Goal: Task Accomplishment & Management: Manage account settings

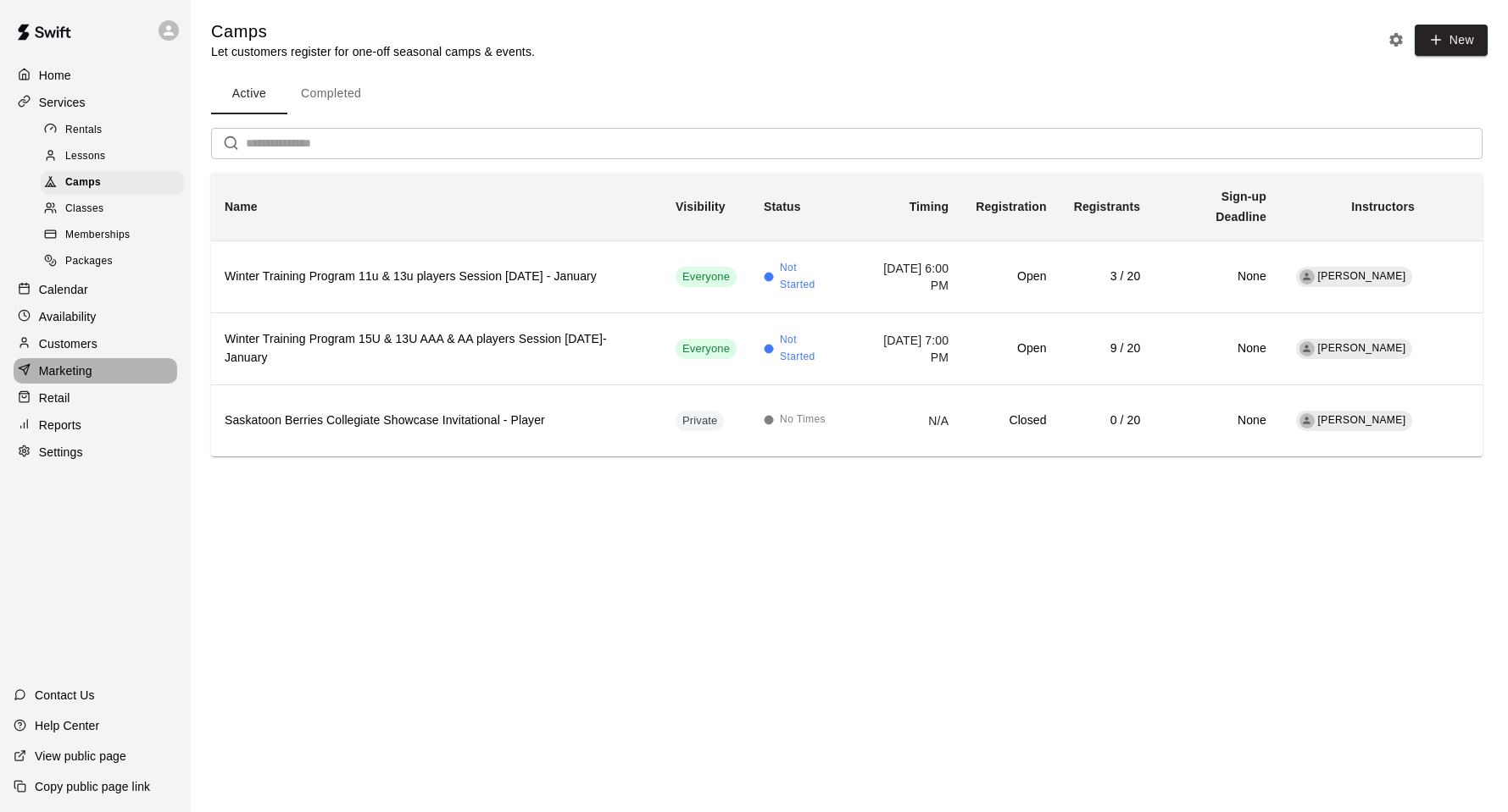
click at [71, 380] on p "Marketing" at bounding box center [65, 370] width 53 height 17
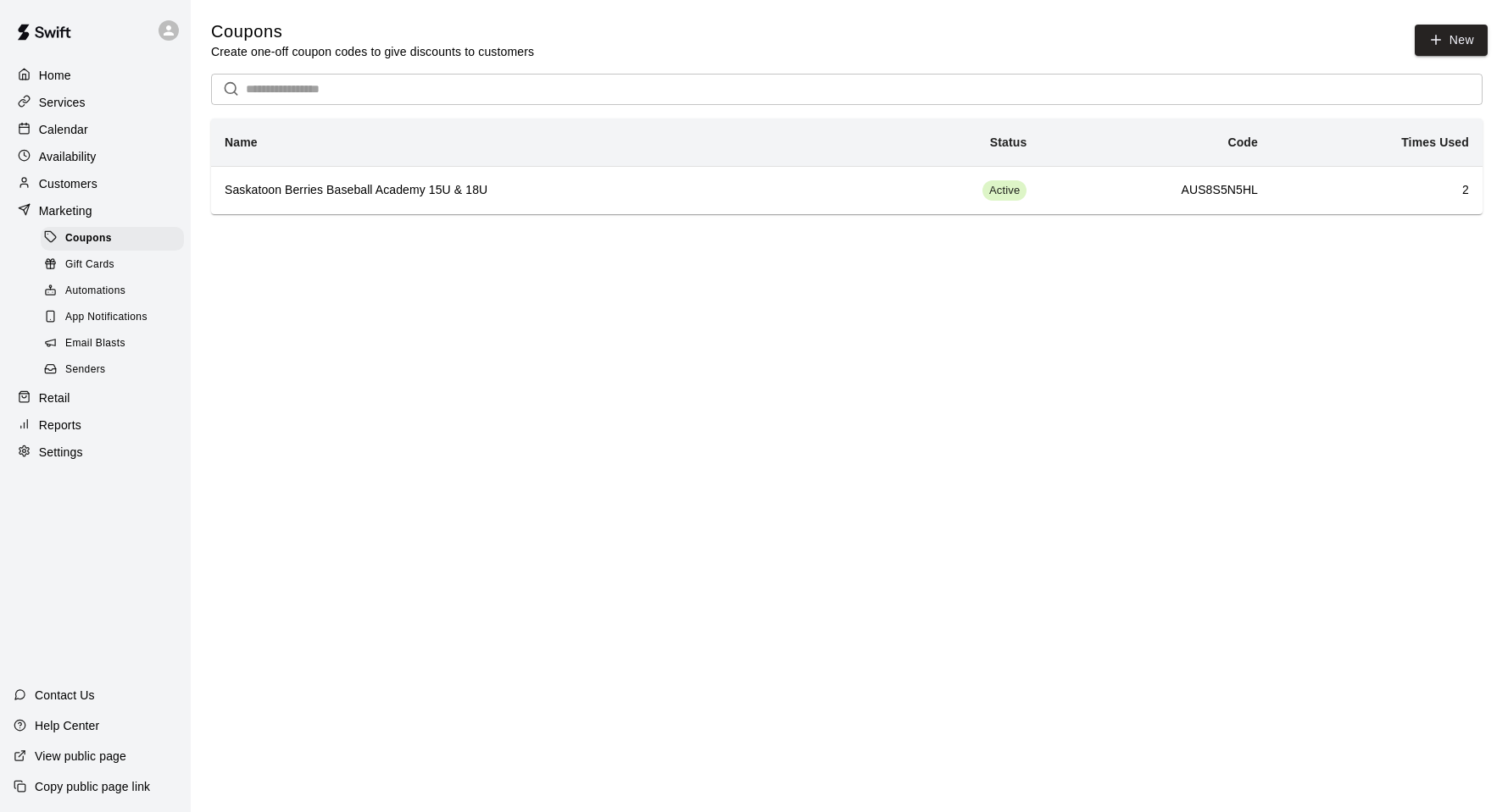
click at [92, 350] on span "Email Blasts" at bounding box center [95, 343] width 60 height 17
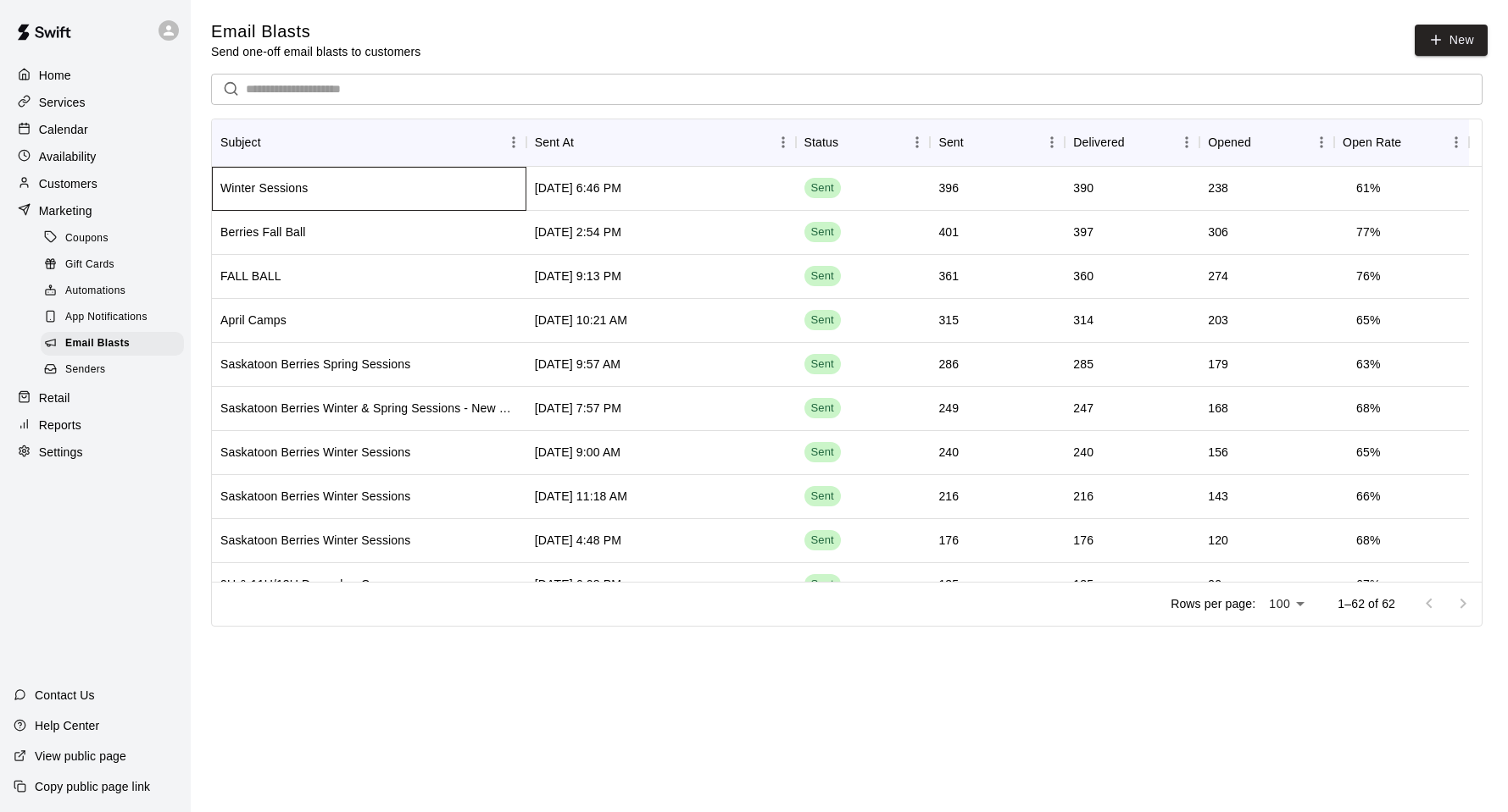
click at [418, 193] on div "Winter Sessions" at bounding box center [369, 189] width 315 height 44
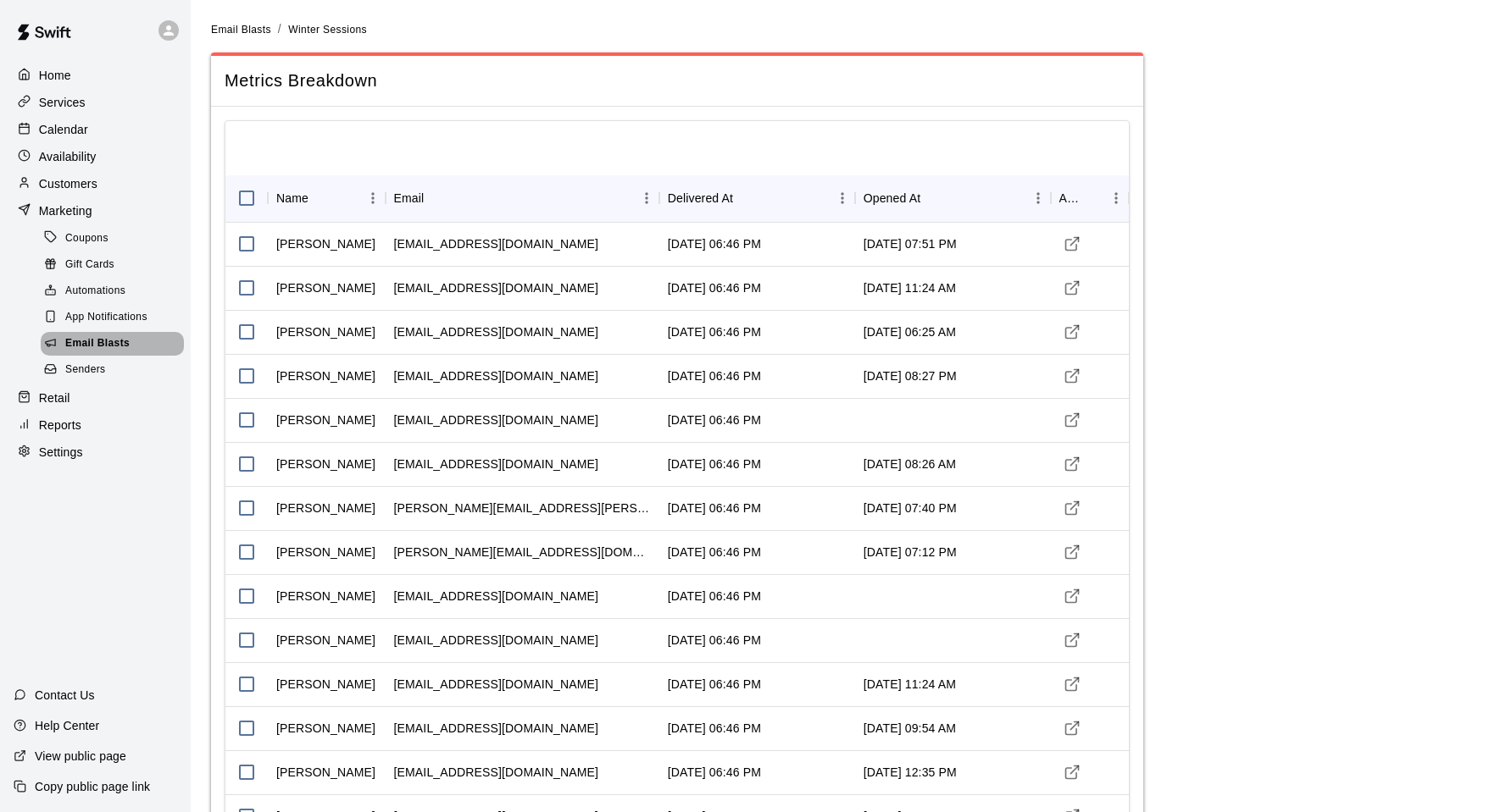
click at [89, 348] on span "Email Blasts" at bounding box center [98, 343] width 65 height 17
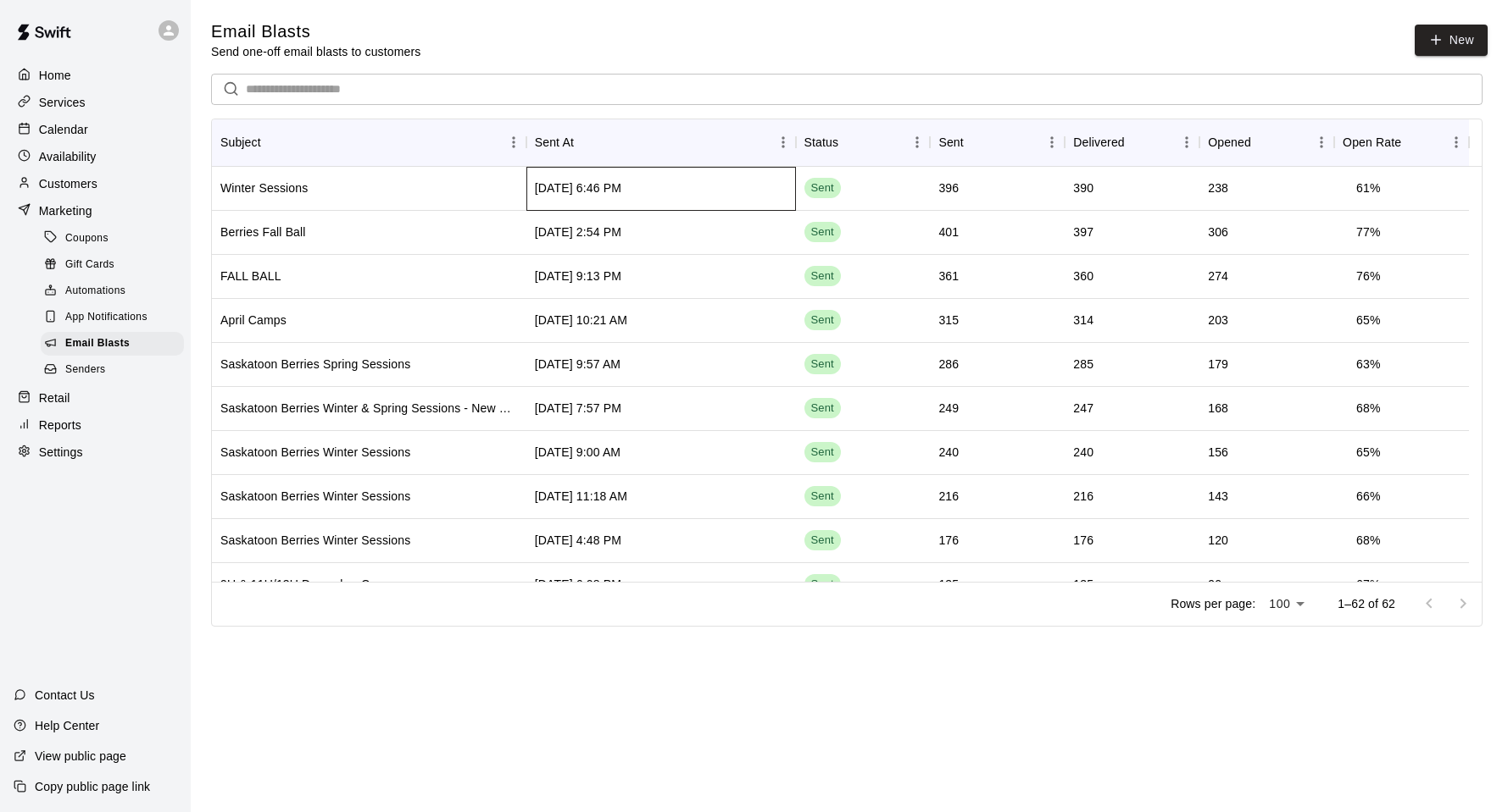
click at [693, 193] on div "[DATE] 6:46 PM" at bounding box center [661, 189] width 269 height 44
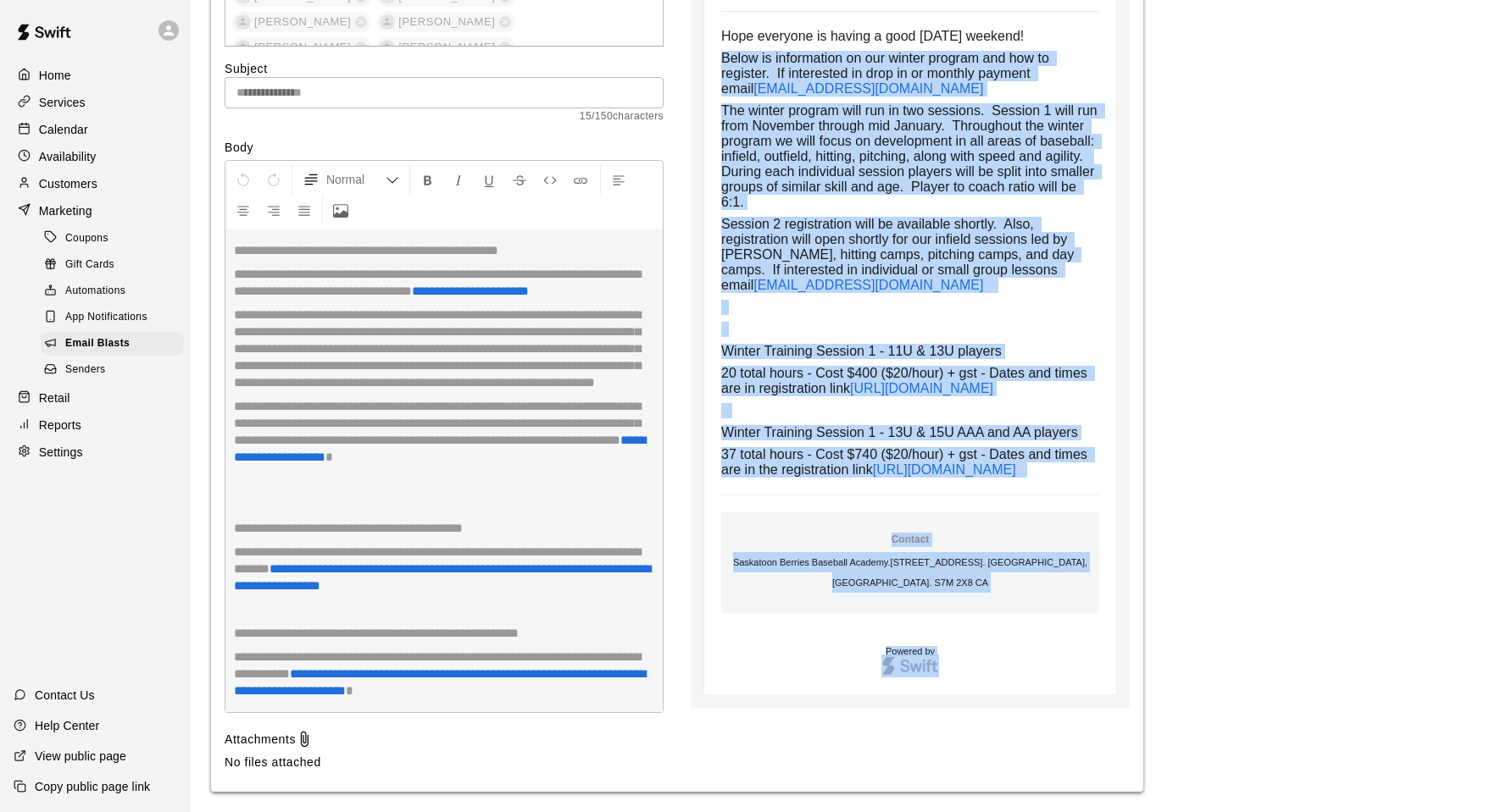
scroll to position [4970, 0]
drag, startPoint x: 721, startPoint y: 263, endPoint x: 966, endPoint y: 556, distance: 381.9
click at [966, 477] on td "Hope everyone is having a good [DATE] weekend! Below is information on our wint…" at bounding box center [910, 253] width 378 height 449
copy td "Lorem ip dolorsitame co adi elitse doeiusm tem inc ut laboreet. Do magnaaliqu e…"
click at [804, 104] on span "The winter program will run in two sessions. Session 1 will run from November t…" at bounding box center [911, 157] width 380 height 106
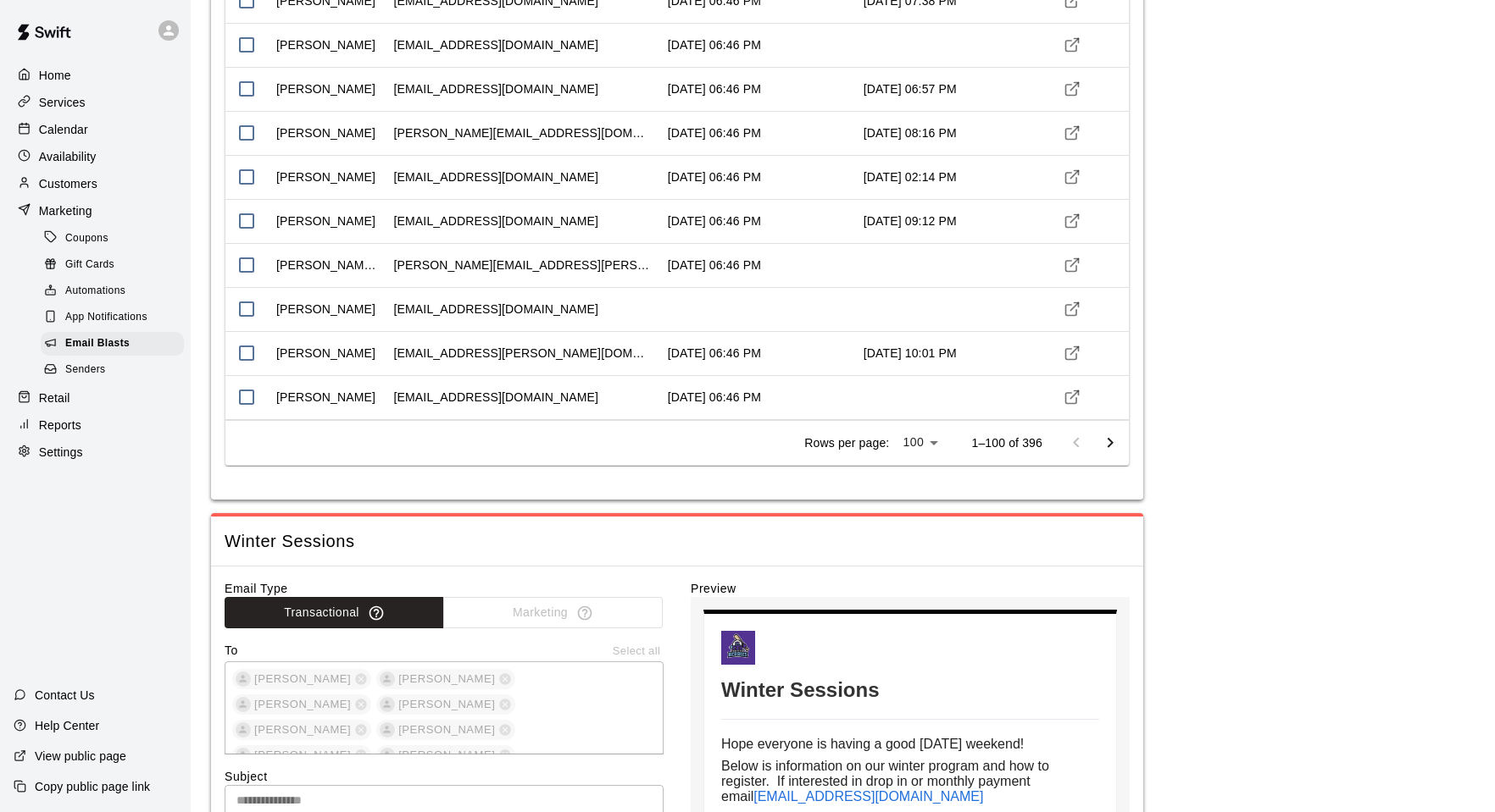
scroll to position [4462, 0]
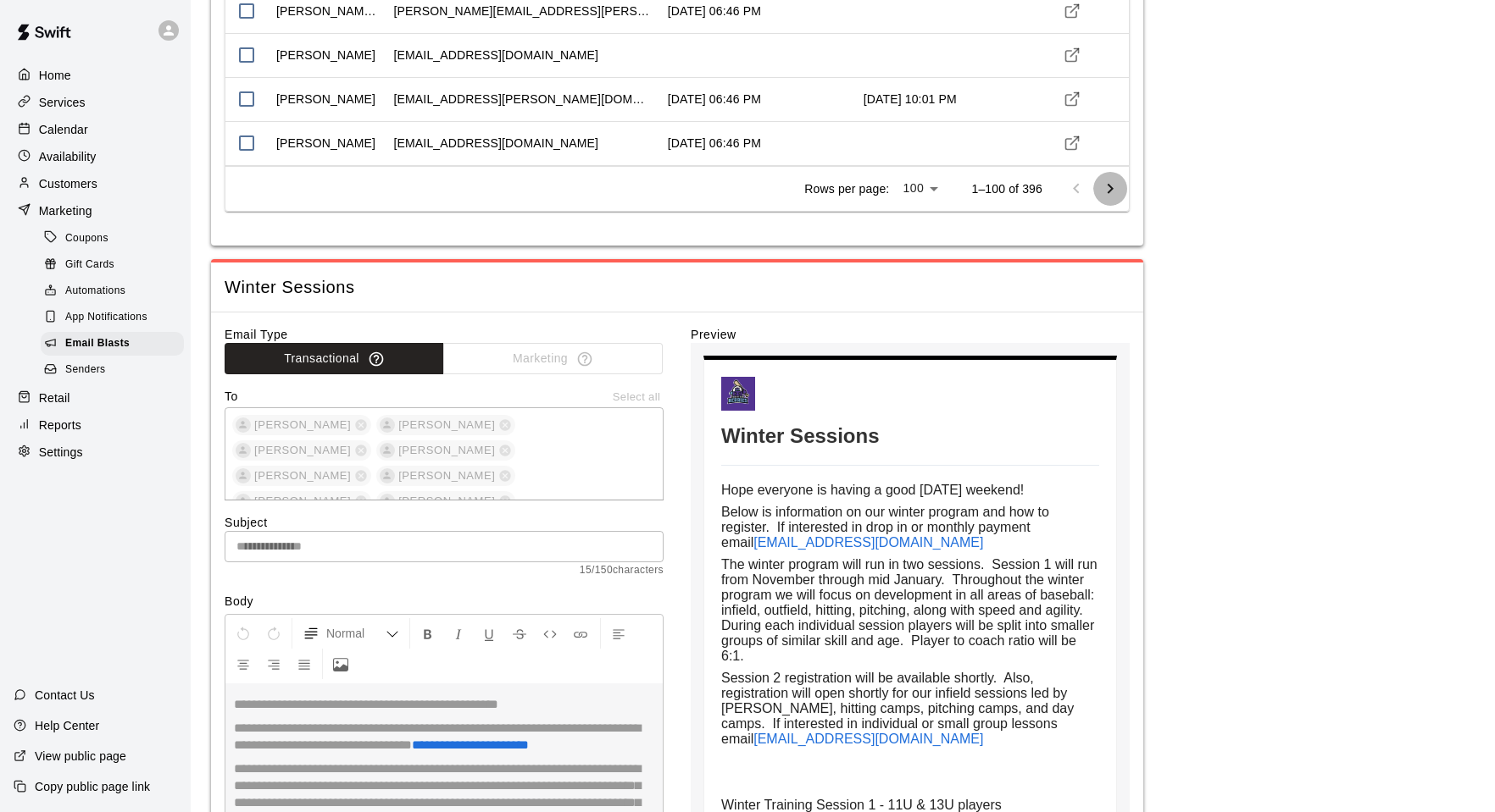
click at [1105, 190] on icon "Go to next page" at bounding box center [1110, 188] width 20 height 20
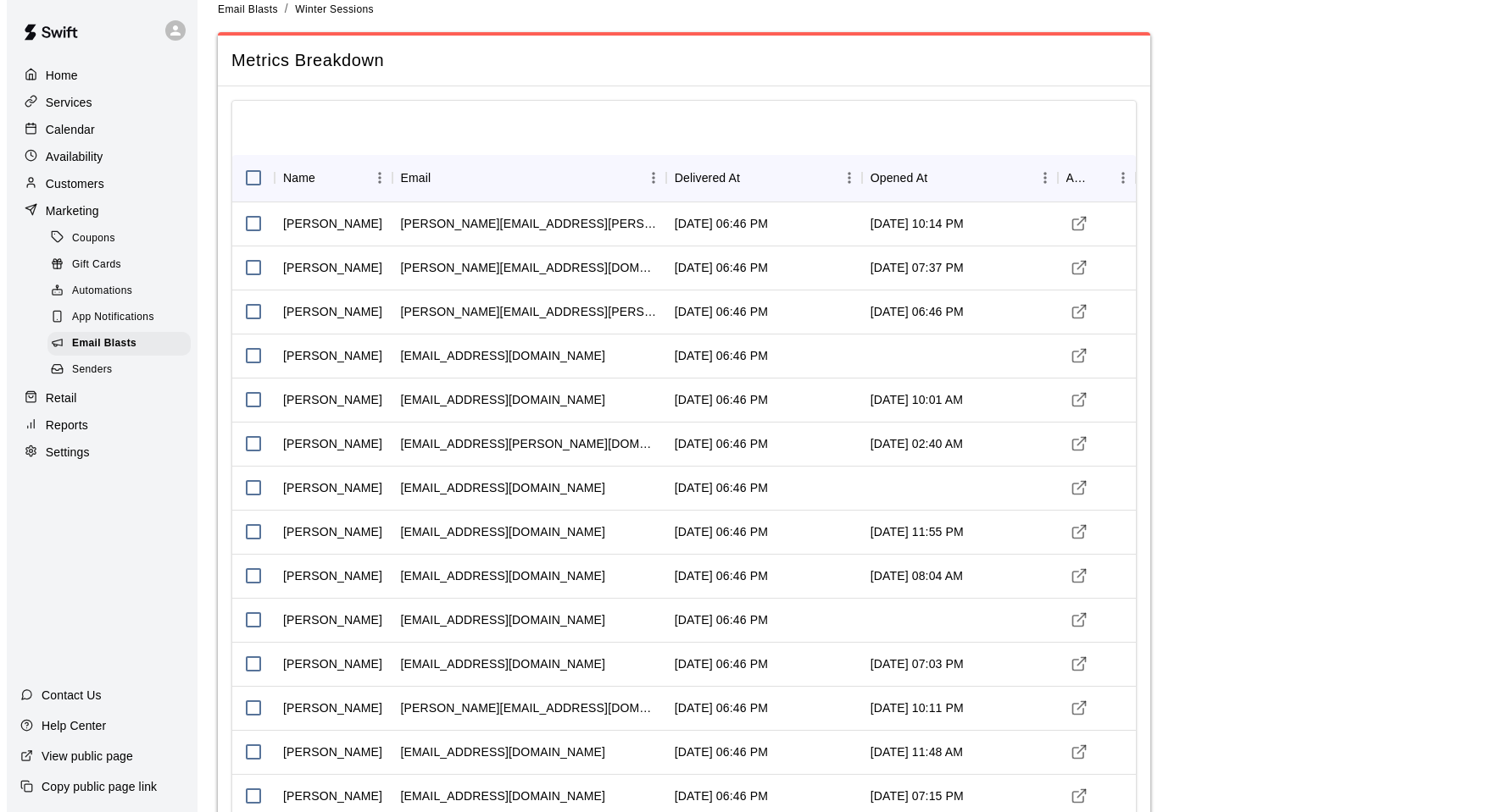
scroll to position [0, 0]
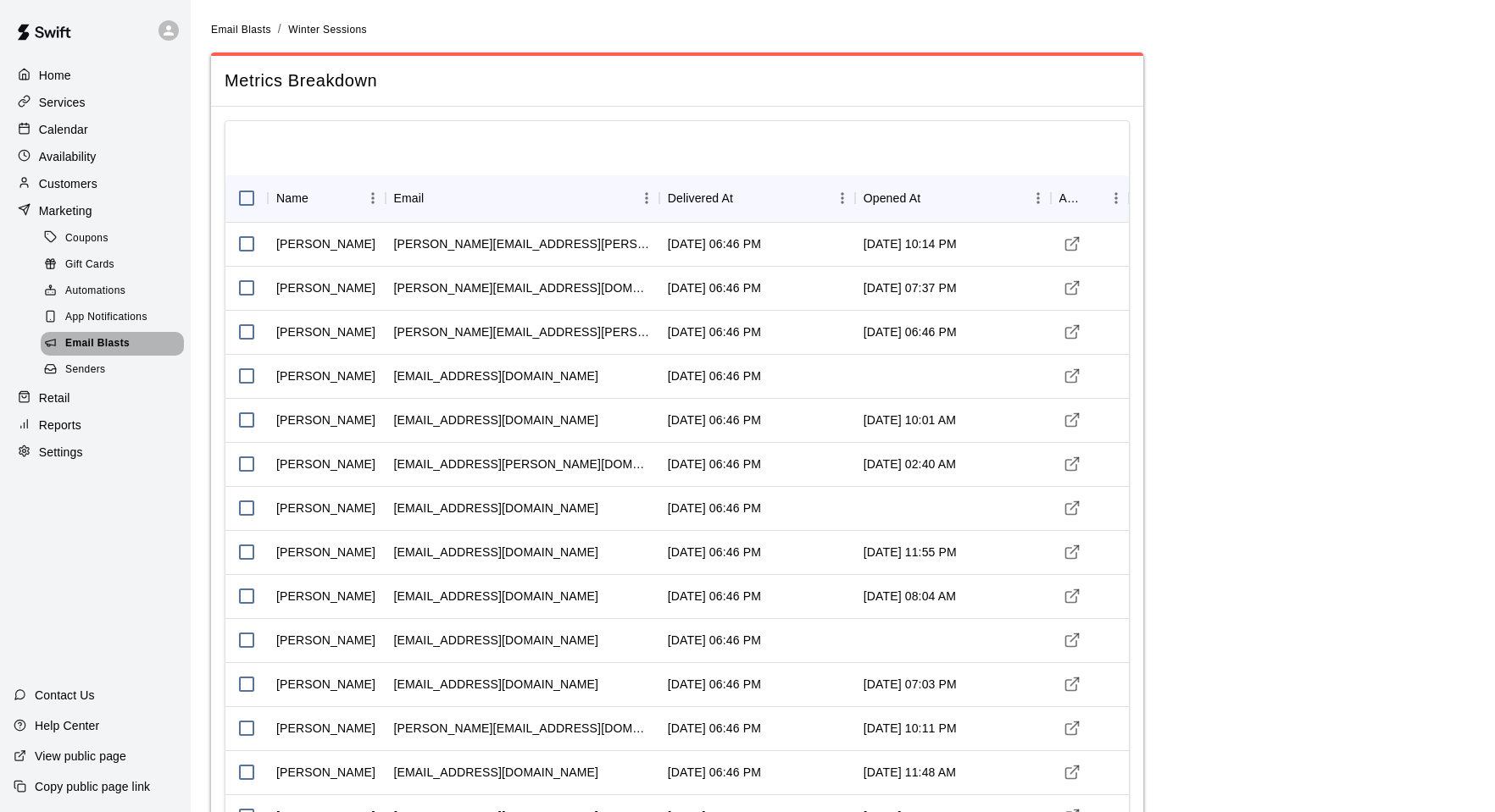
click at [94, 352] on span "Email Blasts" at bounding box center [98, 343] width 65 height 17
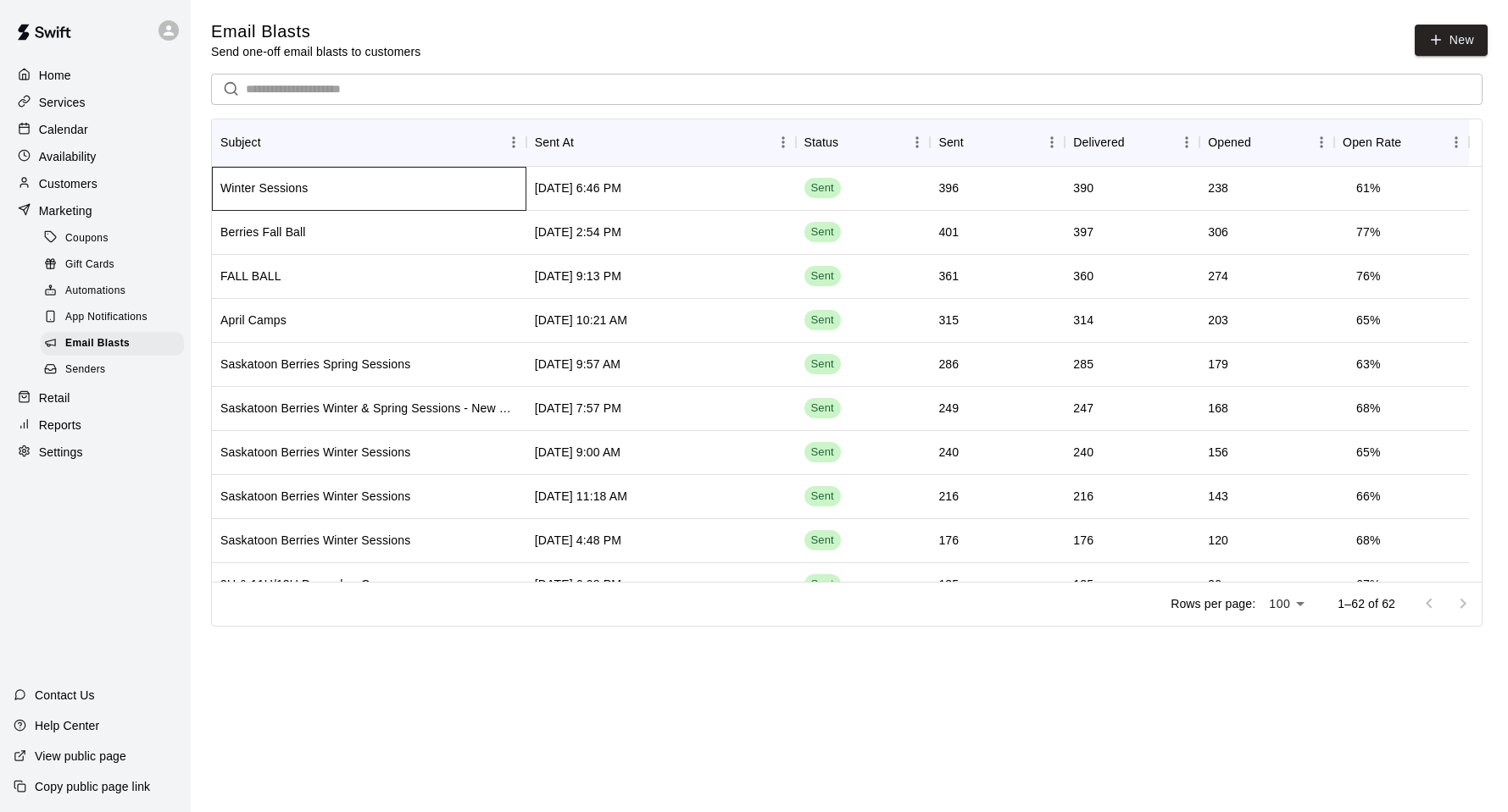
click at [378, 193] on div "Winter Sessions" at bounding box center [369, 189] width 315 height 44
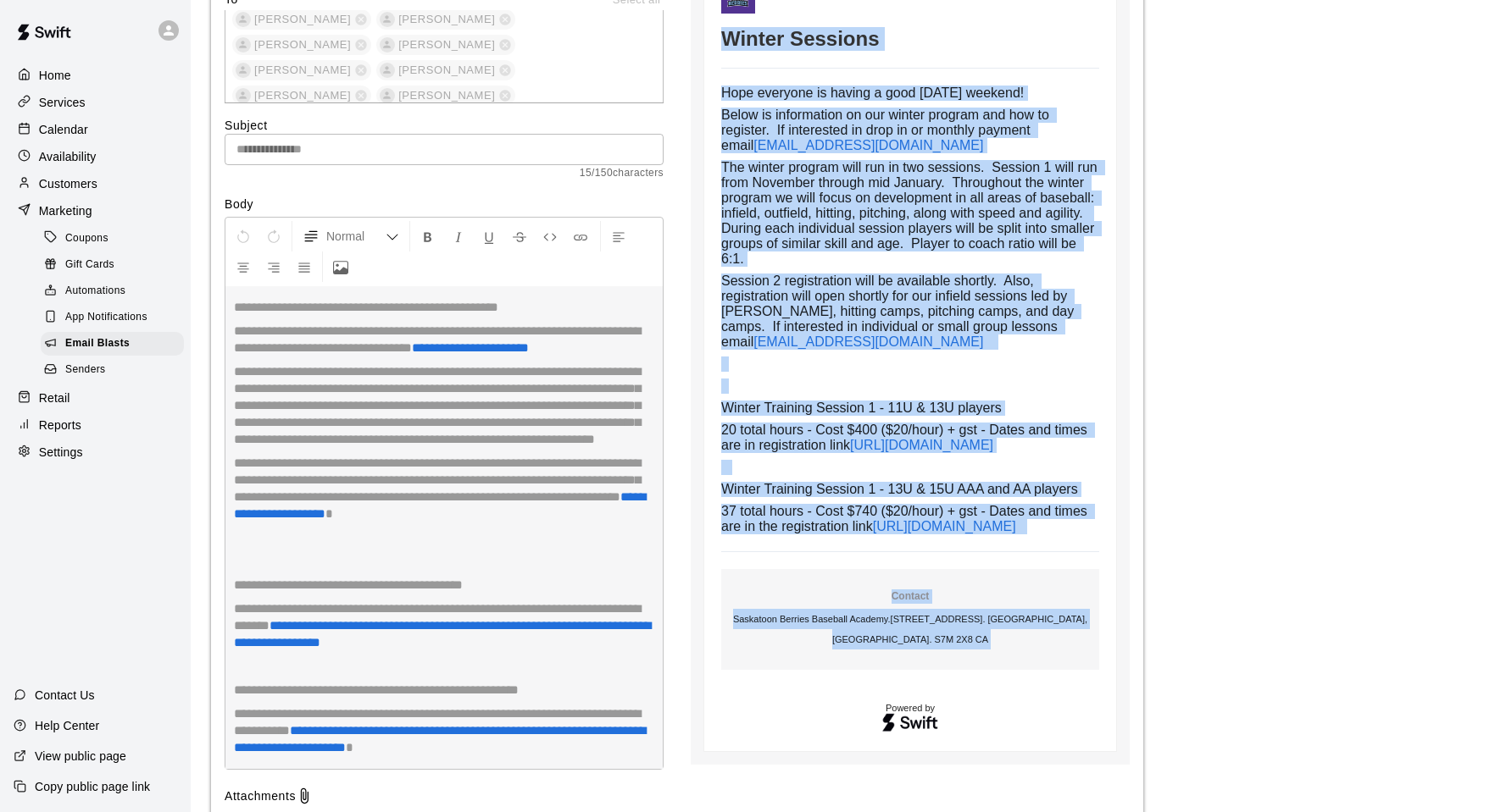
scroll to position [4869, 0]
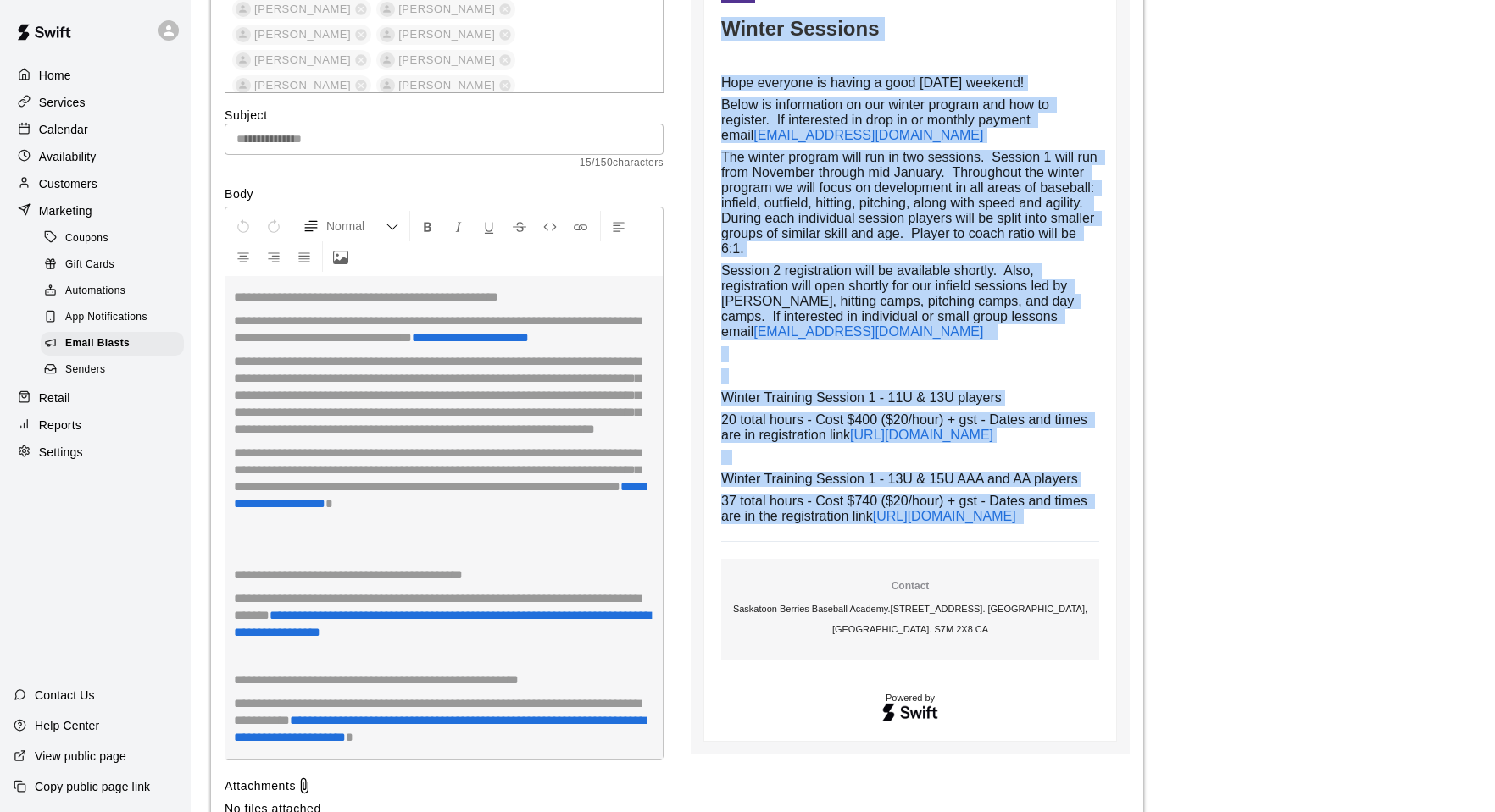
drag, startPoint x: 723, startPoint y: 350, endPoint x: 922, endPoint y: 567, distance: 294.4
click at [989, 660] on td "Winter Sessions Hope everyone is having a good [DATE] weekend! Below is informa…" at bounding box center [910, 347] width 378 height 754
copy td "Loremi Dolorsit Amet consecte ad elitse d eius Temporincidi utlabor! Etdol ma a…"
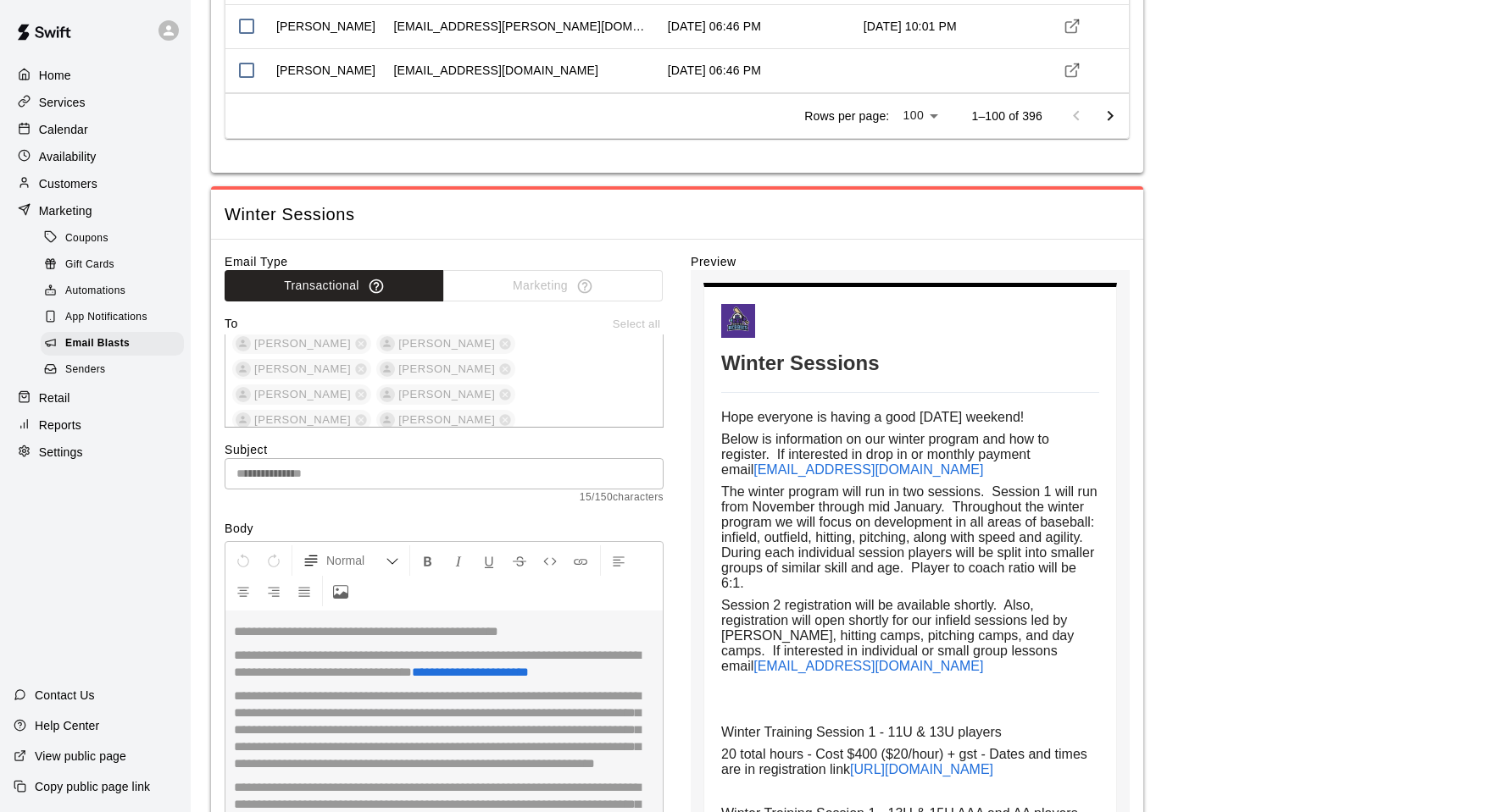
scroll to position [4530, 0]
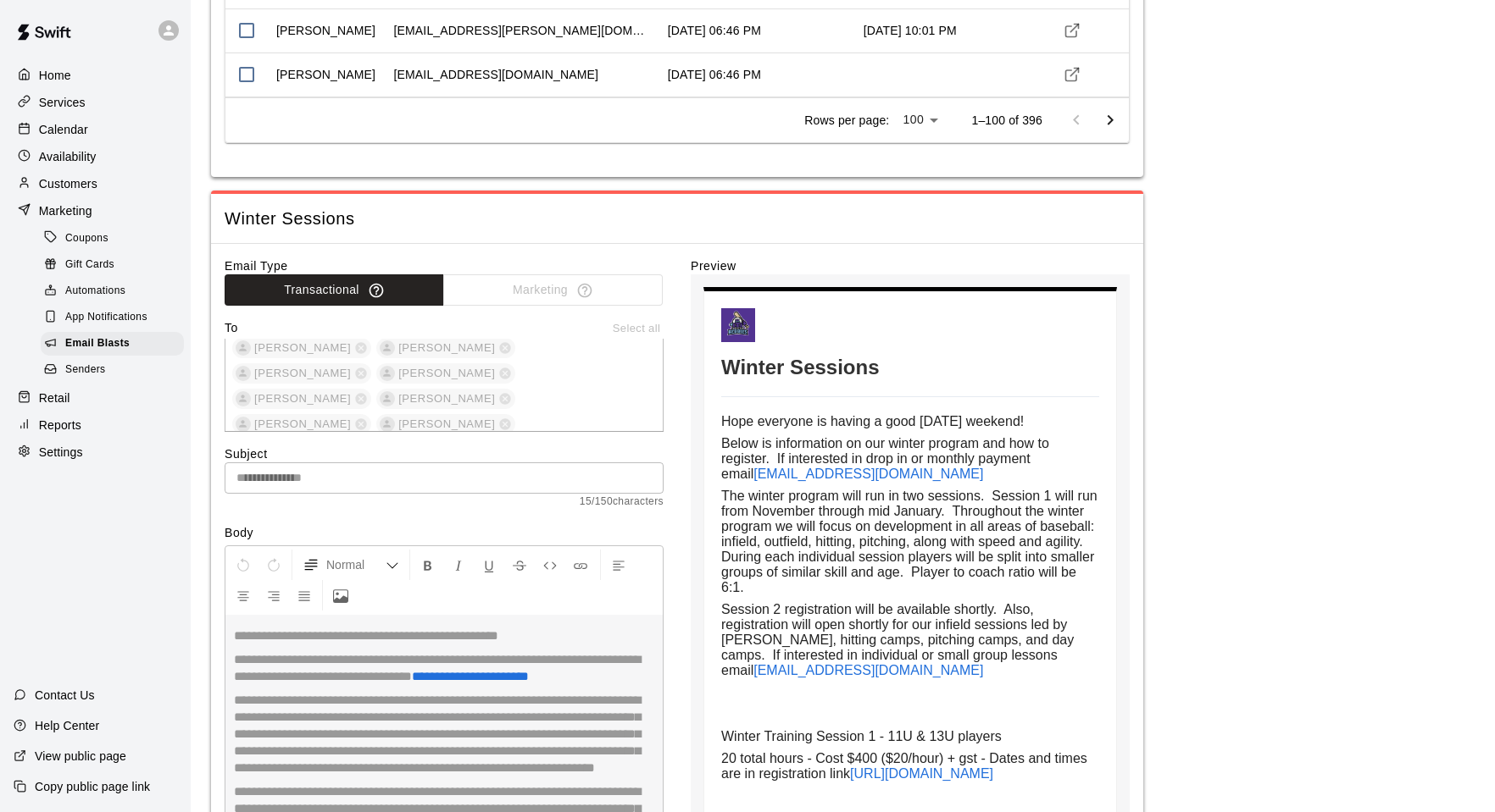
click at [72, 76] on div "Home" at bounding box center [96, 75] width 164 height 25
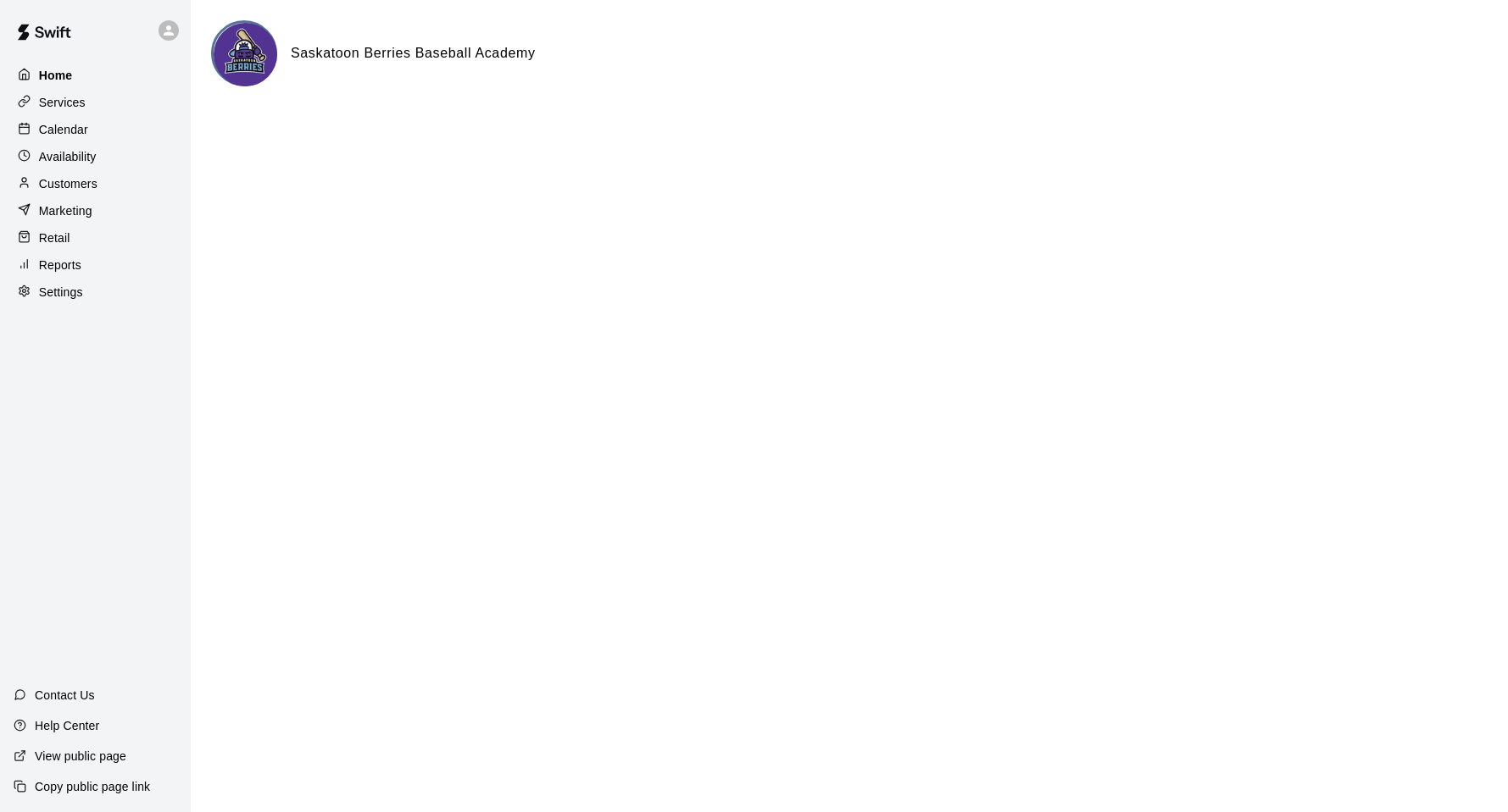
click at [58, 79] on p "Home" at bounding box center [56, 75] width 34 height 17
click at [70, 105] on p "Services" at bounding box center [62, 102] width 46 height 17
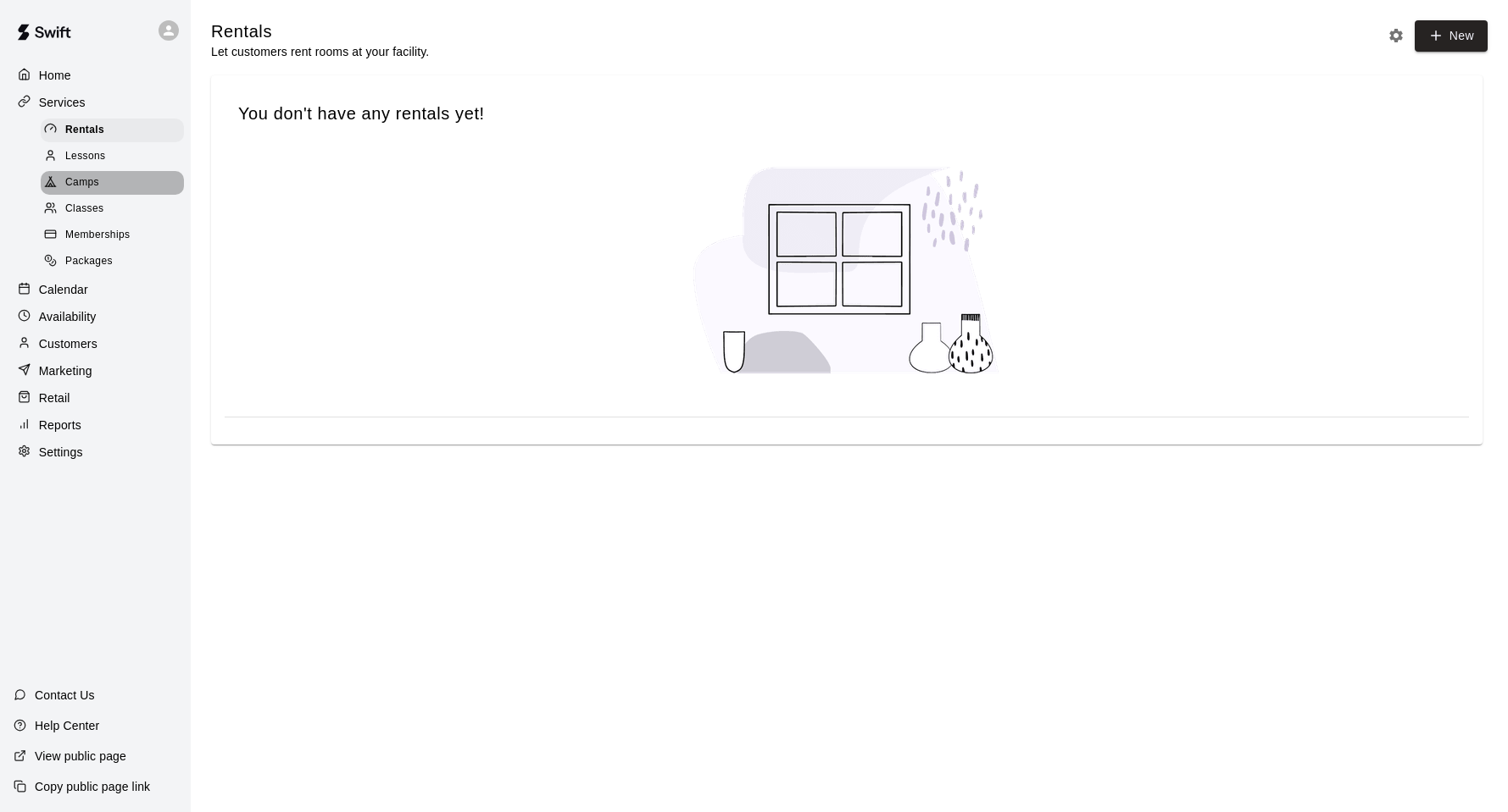
click at [91, 191] on span "Camps" at bounding box center [82, 182] width 34 height 17
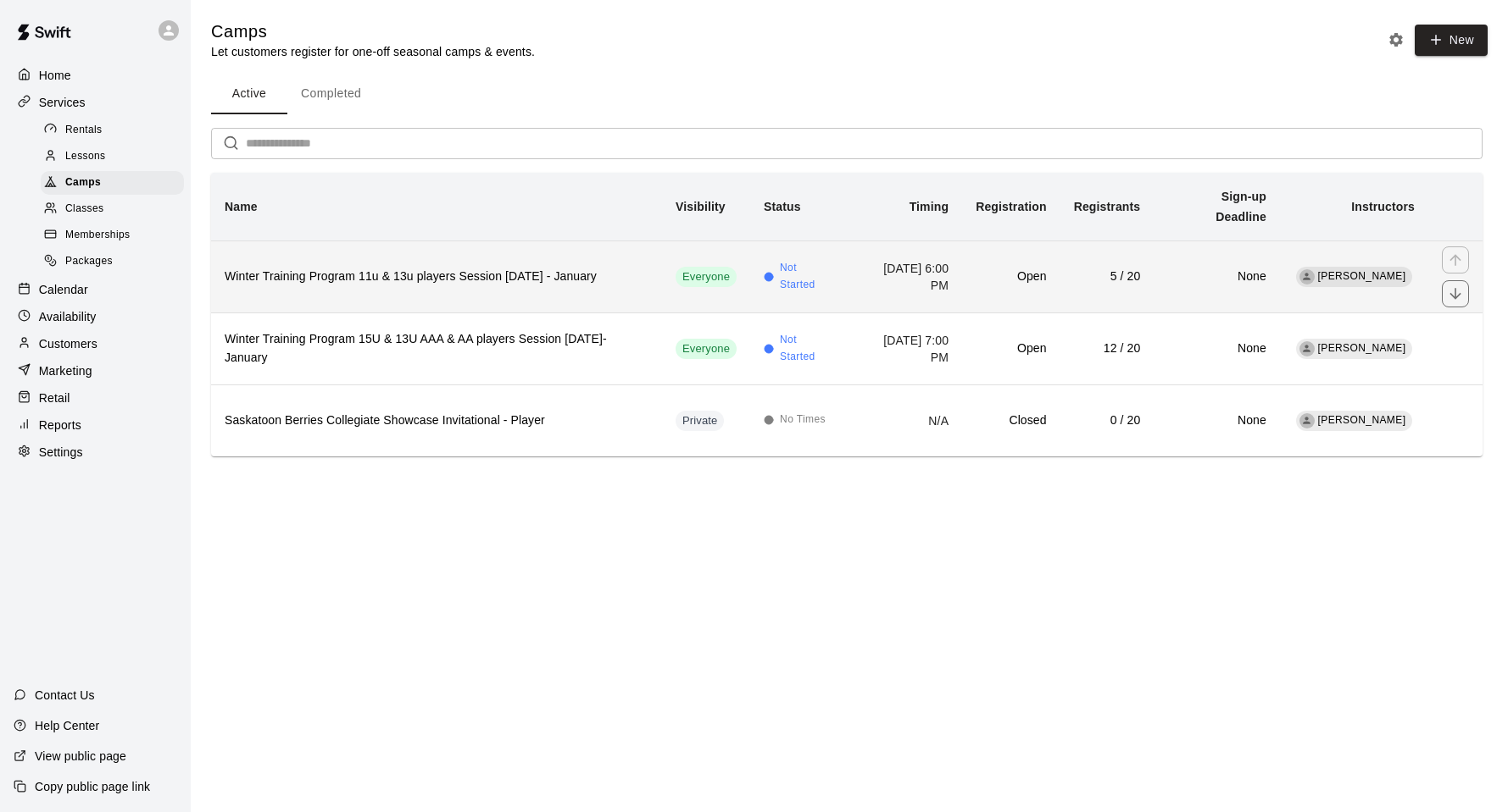
click at [1005, 285] on h6 "Open" at bounding box center [1010, 276] width 71 height 18
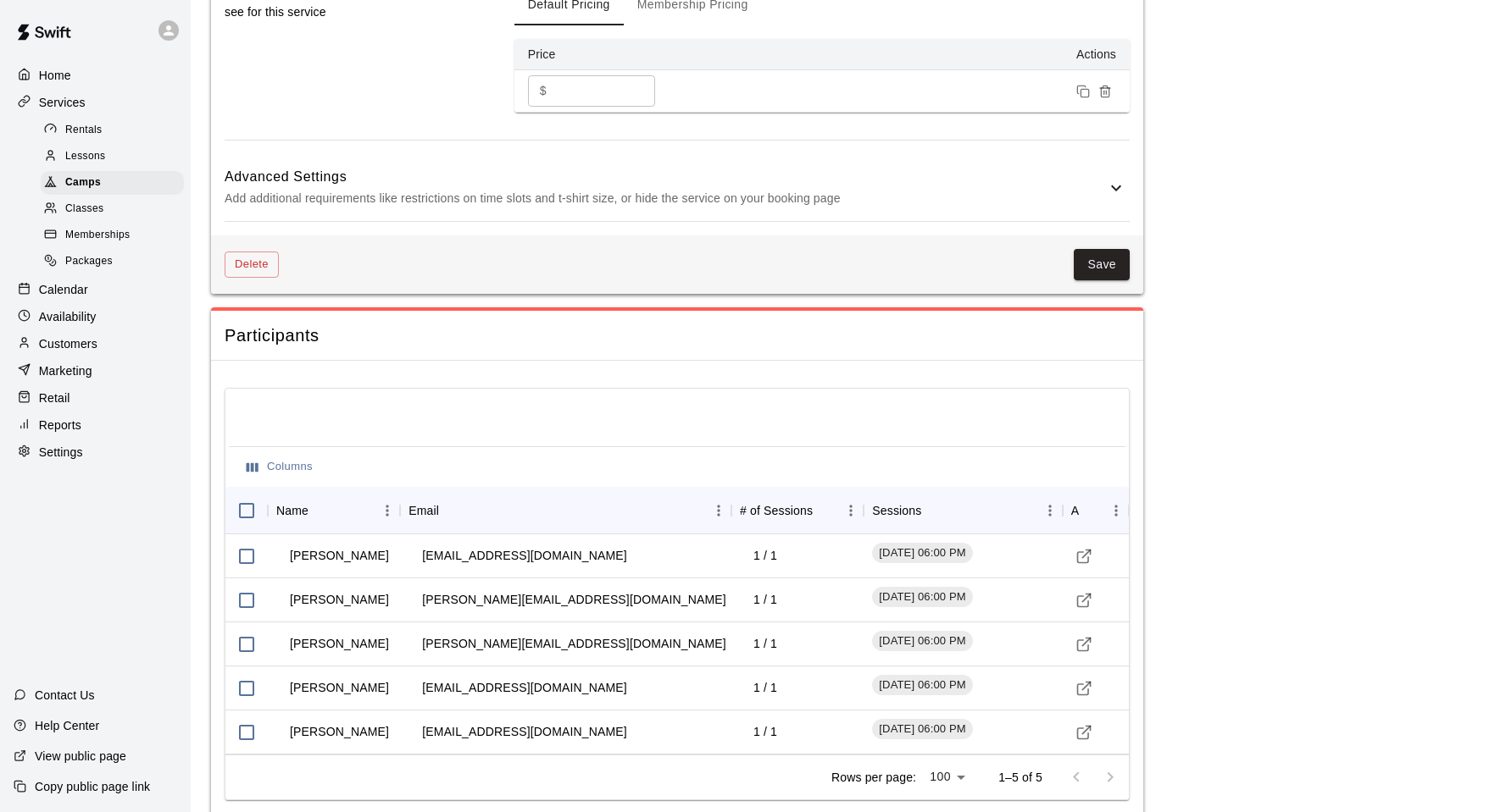
scroll to position [1937, 0]
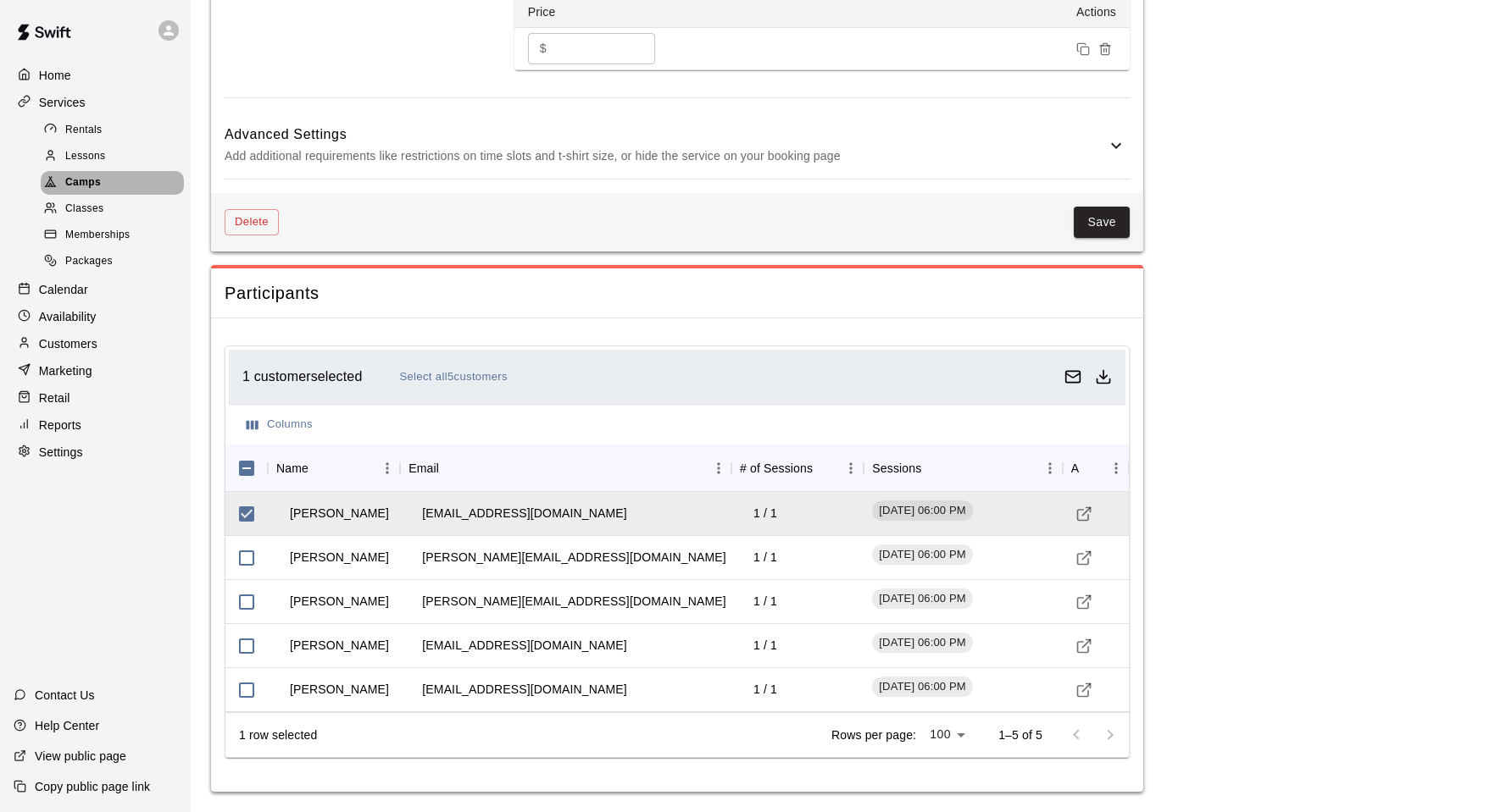
click at [91, 192] on span "Camps" at bounding box center [83, 182] width 36 height 17
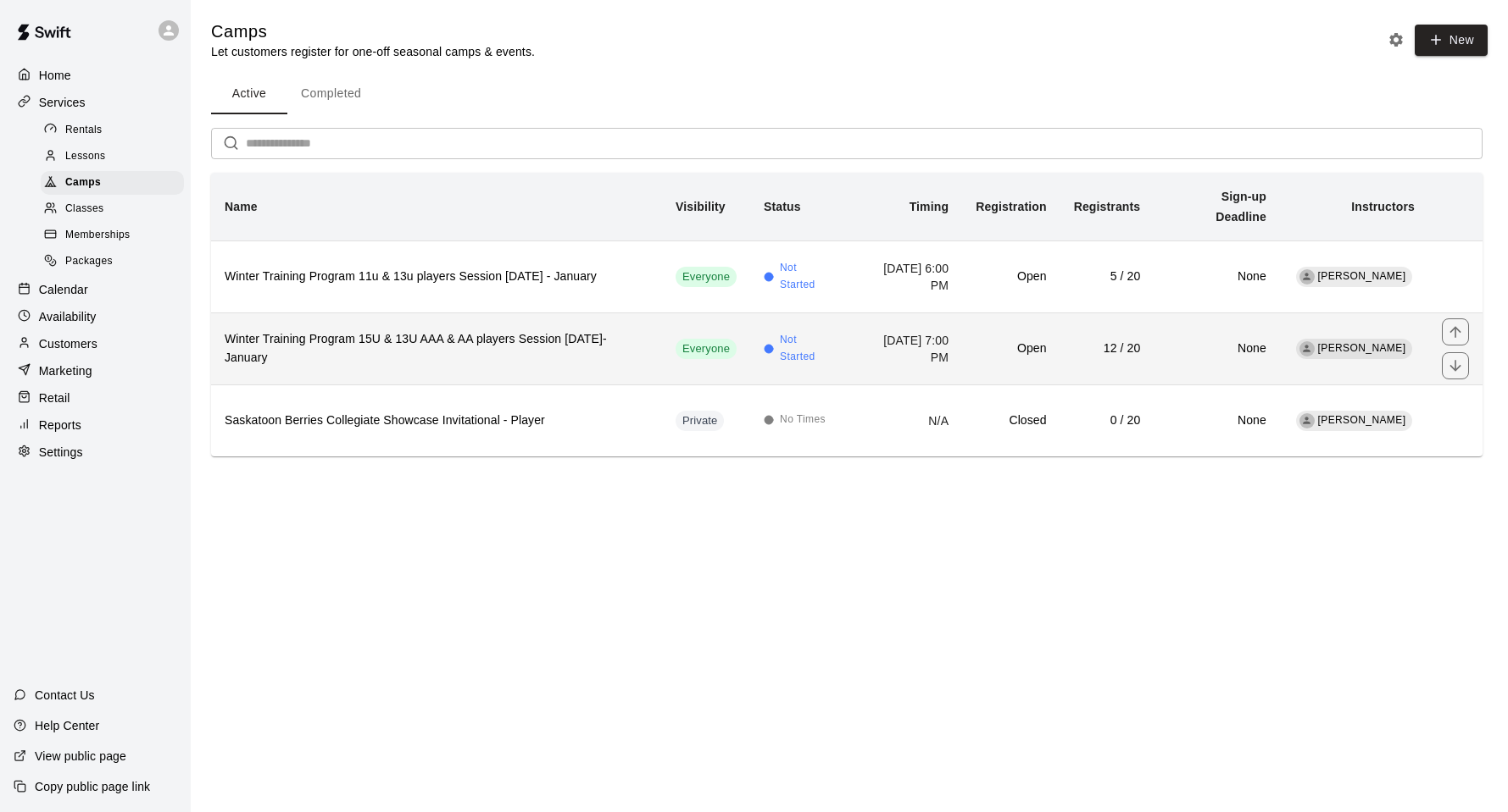
click at [1018, 336] on td "Open" at bounding box center [1010, 348] width 98 height 72
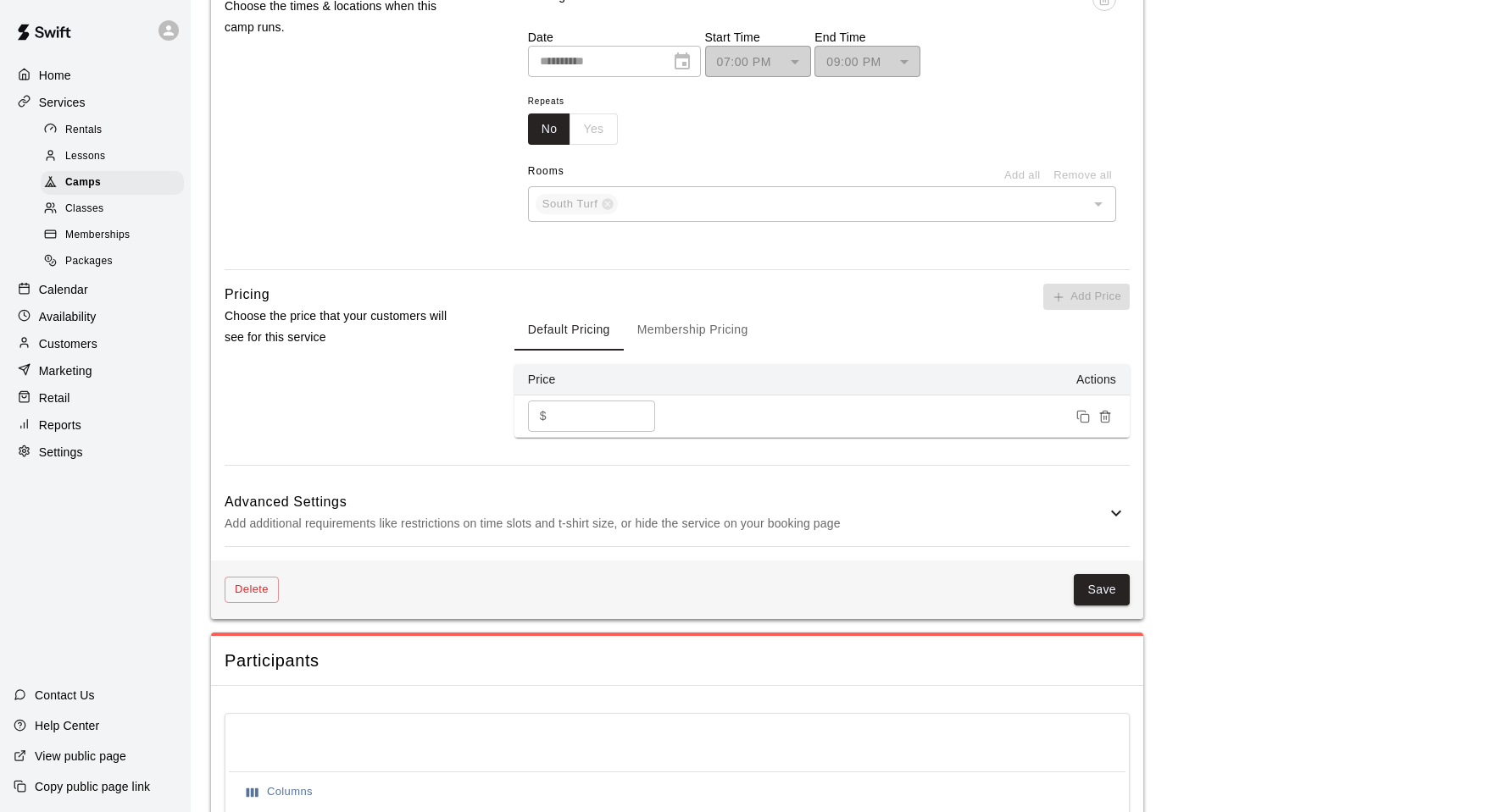
scroll to position [1432, 0]
